Goal: Information Seeking & Learning: Learn about a topic

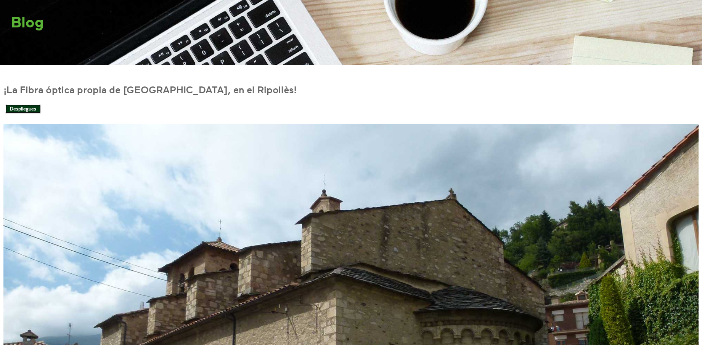
click at [27, 105] on link "Despliegues" at bounding box center [22, 108] width 35 height 9
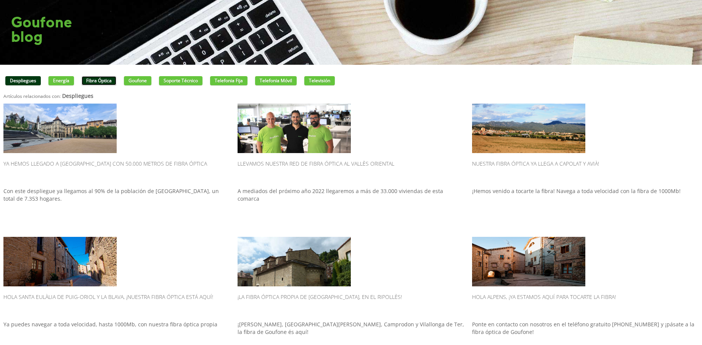
click at [96, 77] on link "Fibra óptica" at bounding box center [99, 80] width 35 height 9
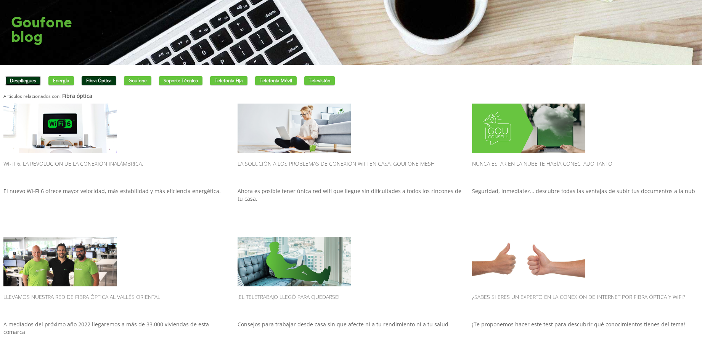
click at [28, 78] on link "Despliegues" at bounding box center [22, 80] width 35 height 9
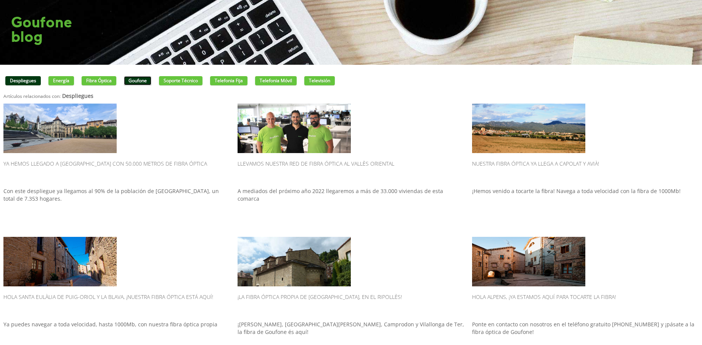
click at [141, 78] on link "Goufone" at bounding box center [137, 80] width 27 height 9
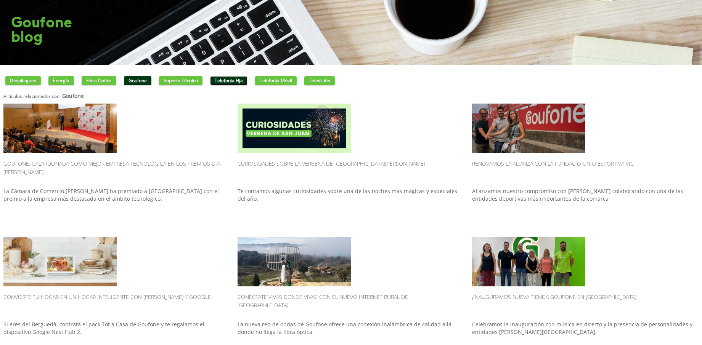
click at [230, 77] on link "Telefonia fija" at bounding box center [228, 80] width 37 height 9
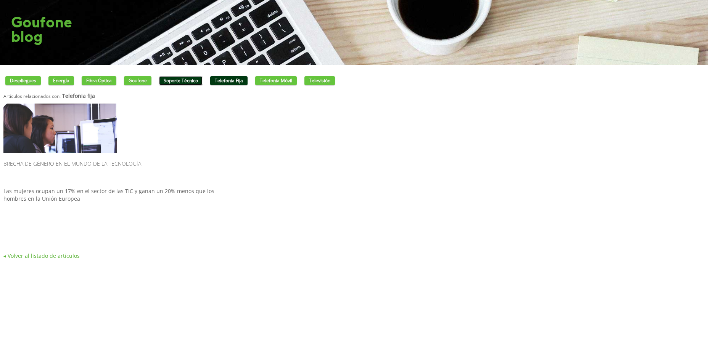
click at [171, 83] on link "Soporte técnico" at bounding box center [180, 80] width 43 height 9
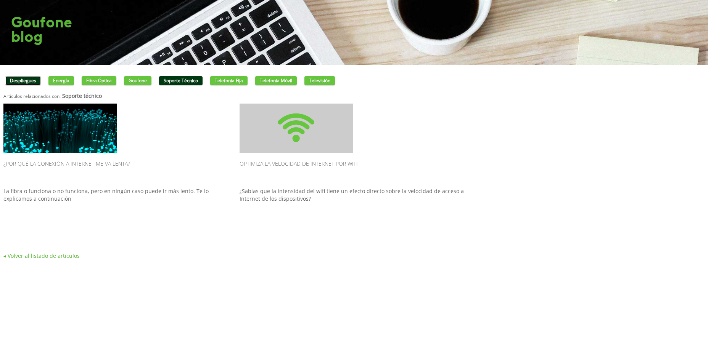
click at [29, 78] on link "Despliegues" at bounding box center [22, 80] width 35 height 9
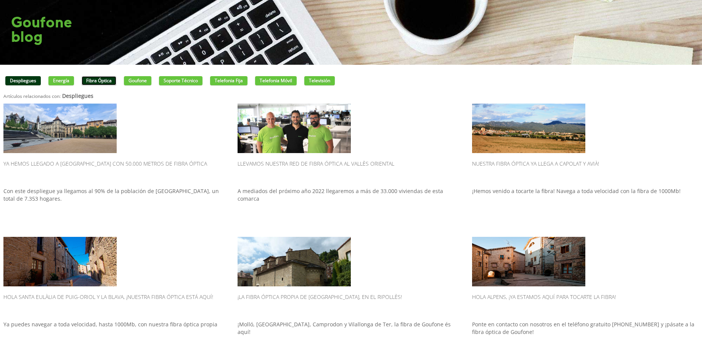
click at [91, 79] on link "Fibra óptica" at bounding box center [99, 80] width 35 height 9
